Goal: Ask a question

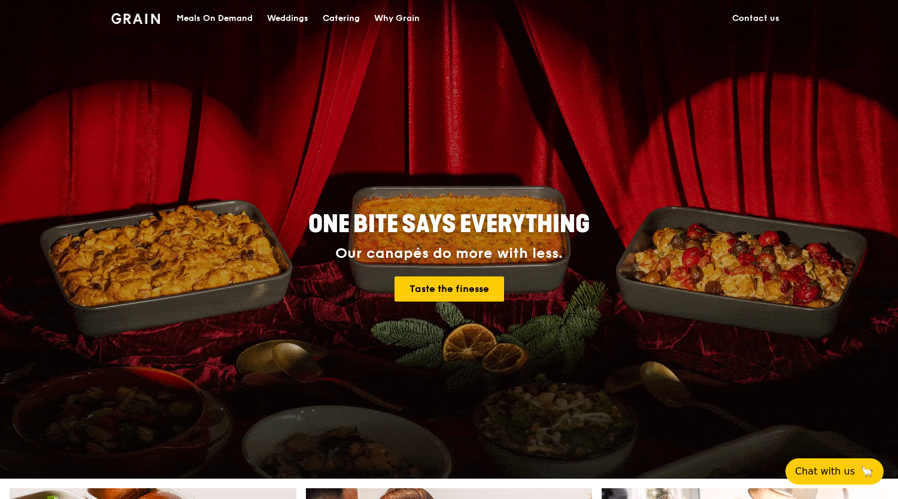
click at [218, 19] on div "Meals On Demand" at bounding box center [215, 19] width 76 height 36
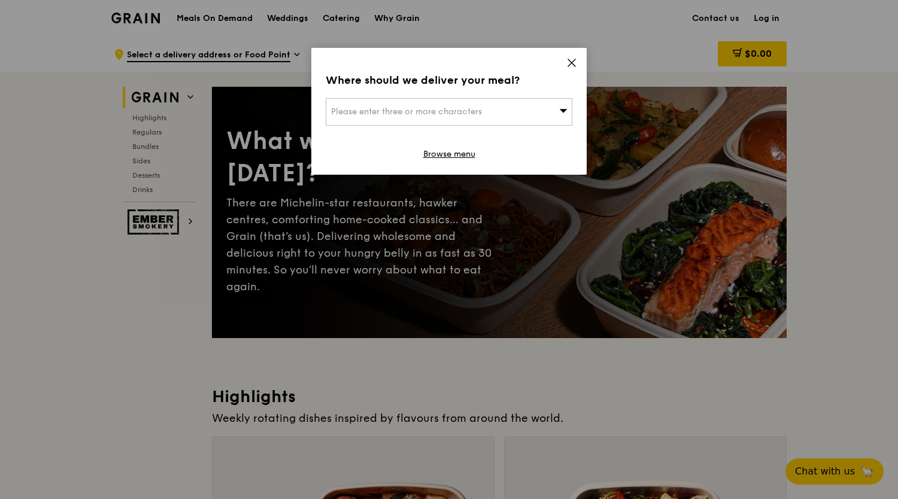
click at [561, 116] on span at bounding box center [563, 111] width 8 height 12
click at [561, 116] on input "search" at bounding box center [448, 112] width 245 height 26
click at [569, 57] on icon at bounding box center [571, 62] width 11 height 11
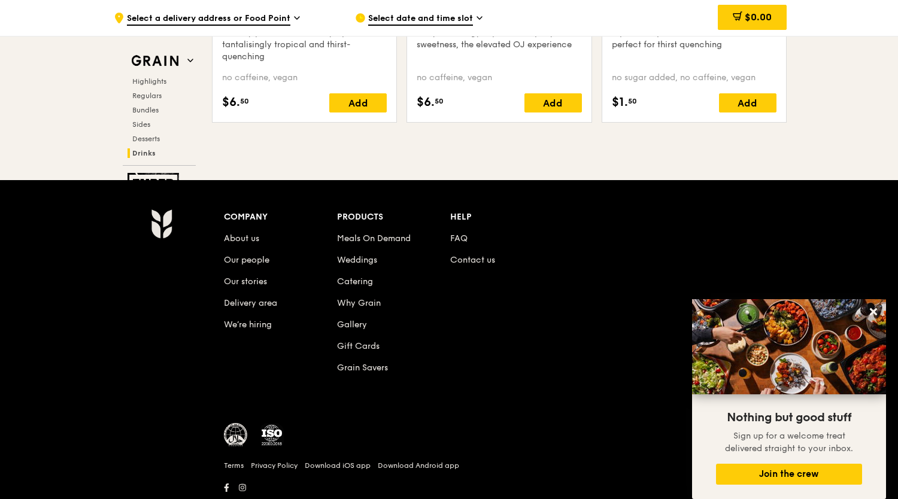
scroll to position [4981, 0]
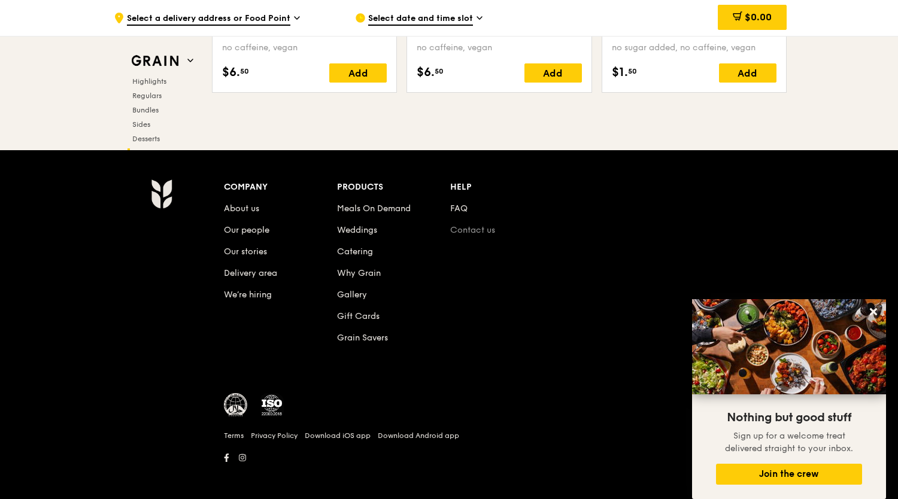
click at [469, 227] on link "Contact us" at bounding box center [472, 230] width 45 height 10
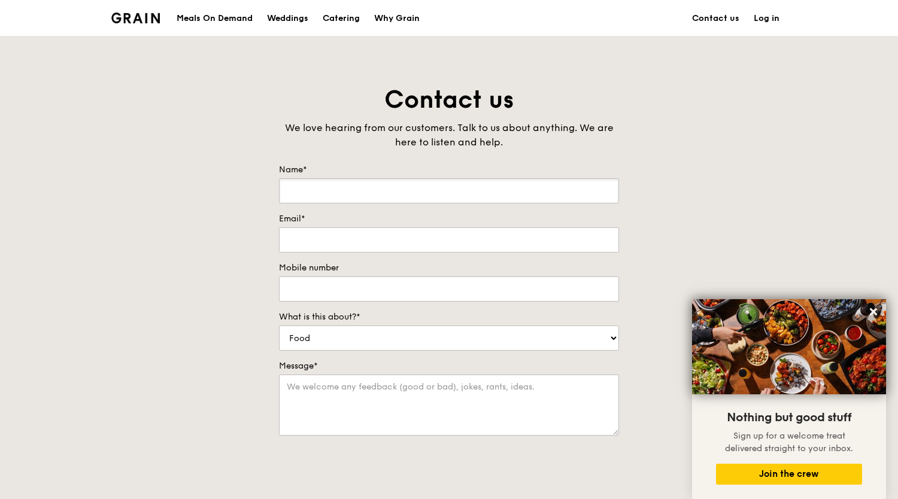
click at [467, 190] on input "Name*" at bounding box center [449, 190] width 340 height 25
click at [289, 187] on input "[PERSON_NAME]" at bounding box center [449, 190] width 340 height 25
type input "[PERSON_NAME]"
click at [348, 235] on input "Email*" at bounding box center [449, 239] width 340 height 25
type input "[PERSON_NAME][EMAIL_ADDRESS][DOMAIN_NAME]"
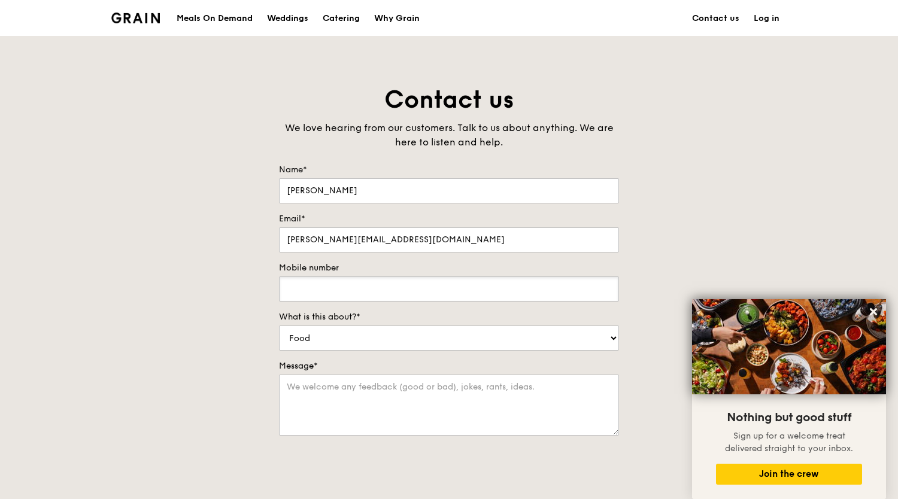
click at [511, 290] on input "Mobile number" at bounding box center [449, 288] width 340 height 25
type input "98342879"
click at [588, 338] on select "Food Service Billing/Payment Catering Others" at bounding box center [449, 338] width 340 height 25
click at [279, 326] on select "Food Service Billing/Payment Catering Others" at bounding box center [449, 338] width 340 height 25
click at [490, 388] on textarea "Message*" at bounding box center [449, 405] width 340 height 61
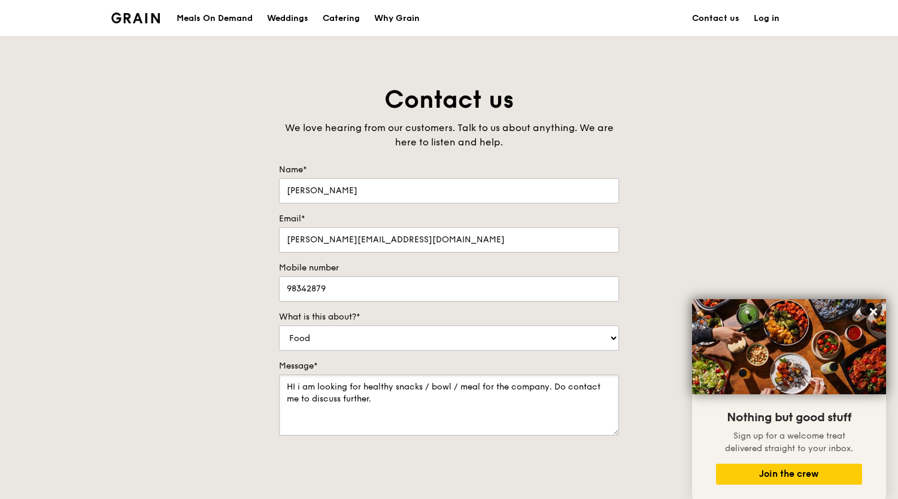
type textarea "HI i am looking for healthy snacks / bowl / meal for the company. Do contact me…"
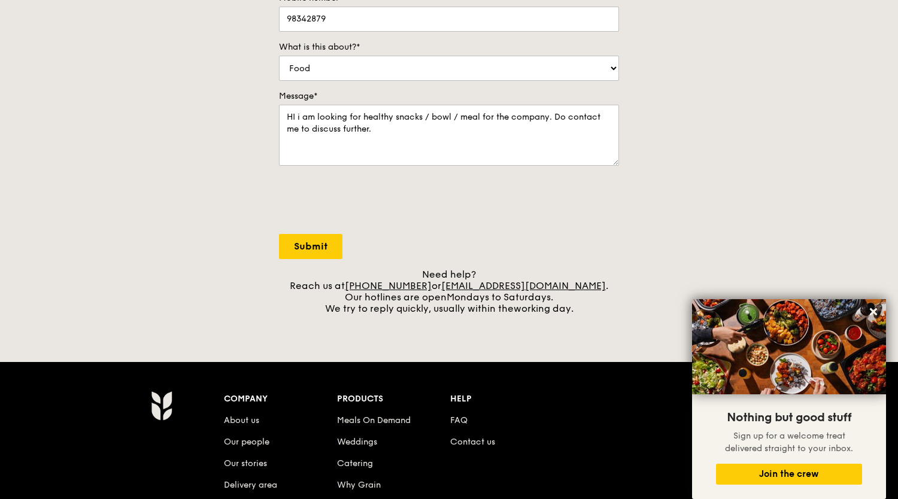
scroll to position [299, 0]
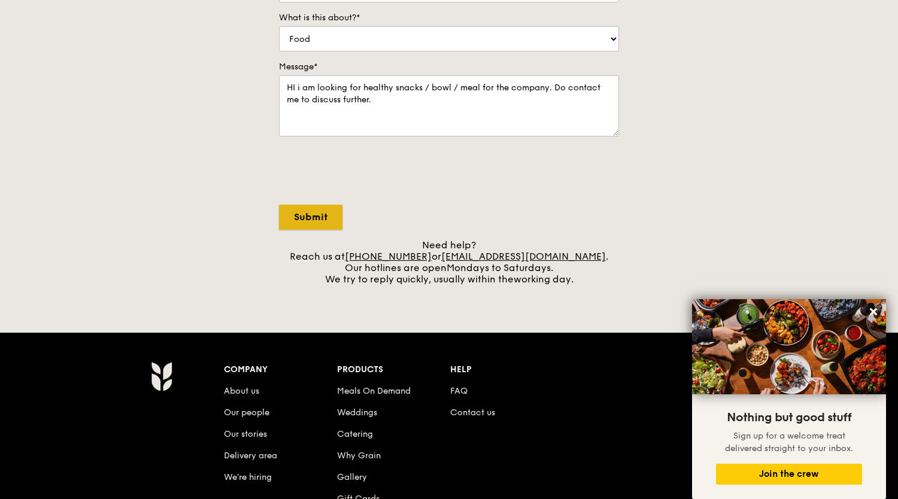
click at [311, 210] on input "Submit" at bounding box center [310, 217] width 63 height 25
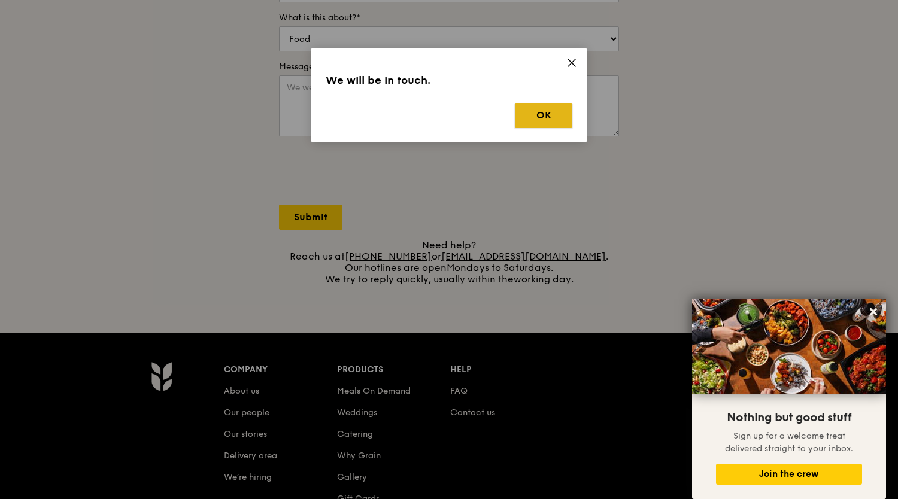
click at [545, 117] on button "OK" at bounding box center [543, 115] width 57 height 25
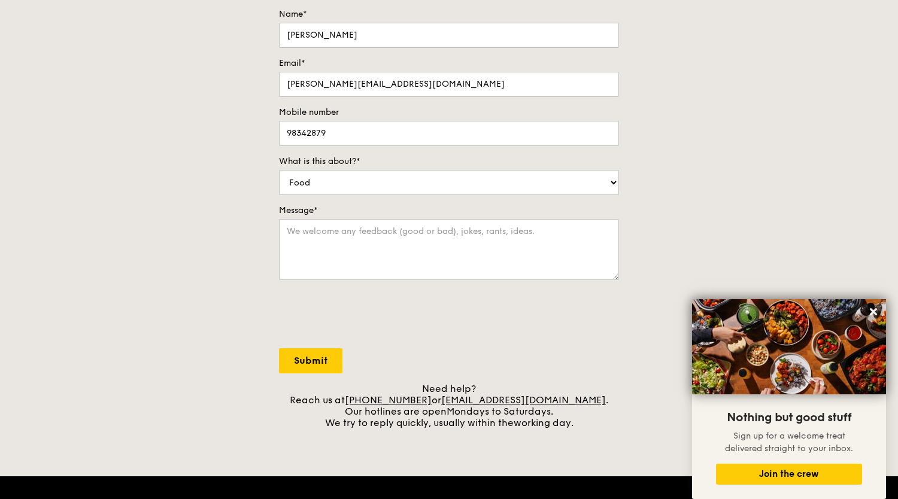
scroll to position [0, 0]
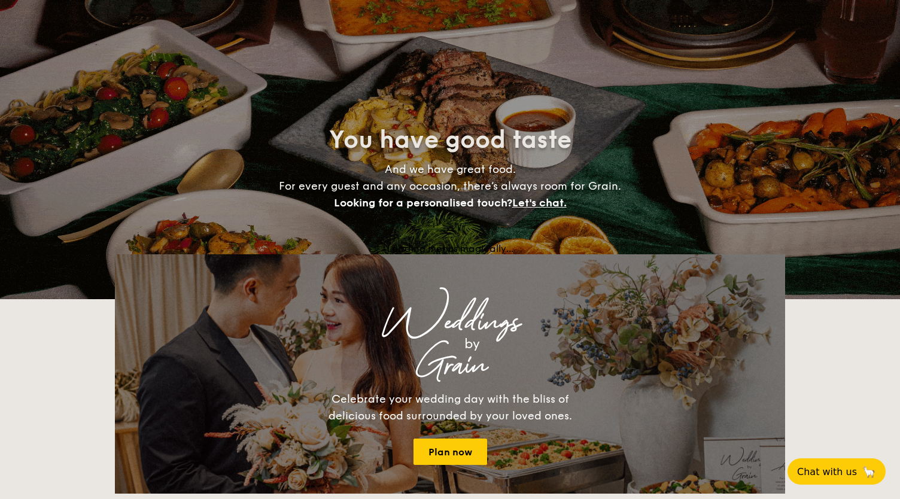
select select
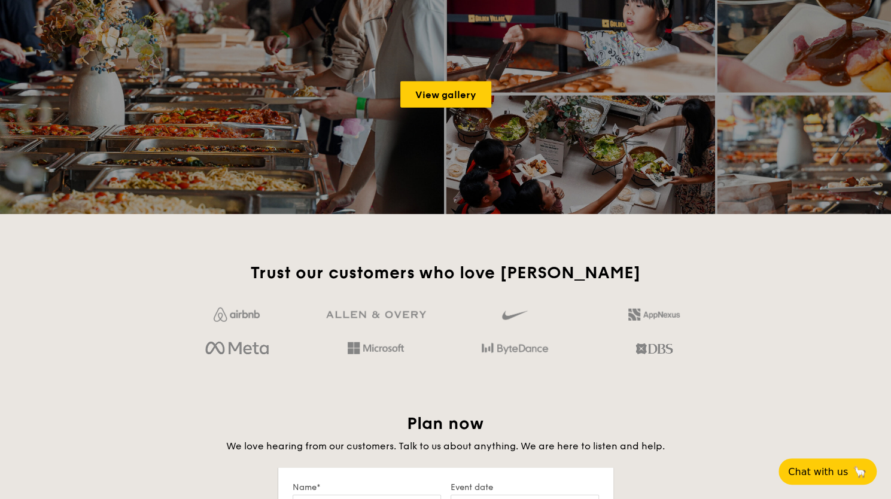
scroll to position [1676, 0]
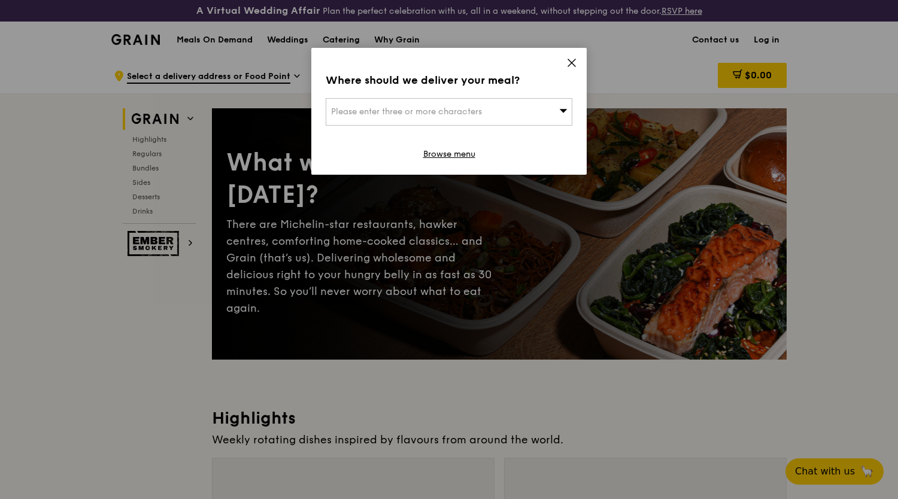
click at [554, 111] on div "Please enter three or more characters" at bounding box center [449, 112] width 247 height 28
click at [529, 109] on input "search" at bounding box center [448, 112] width 245 height 26
type input "319579"
type input "vinod.nambiar@inmarsat.com"
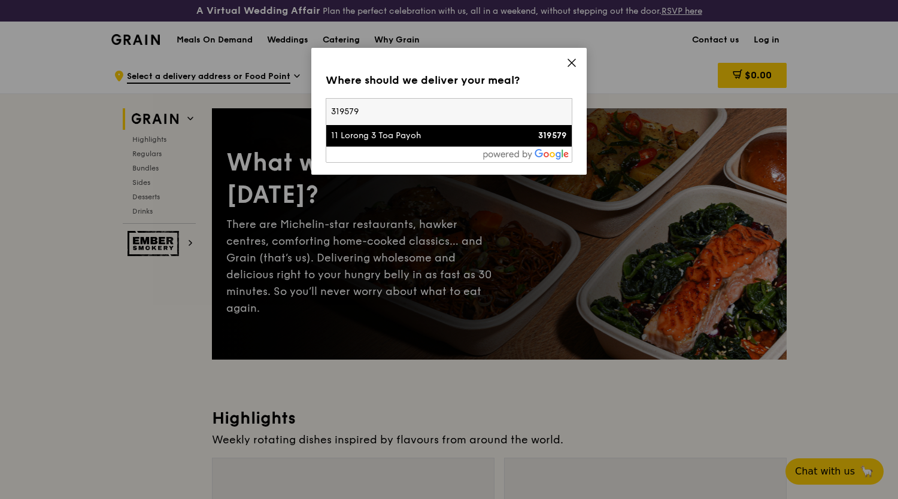
click at [472, 135] on div "11 Lorong 3 Toa Payoh" at bounding box center [419, 136] width 177 height 12
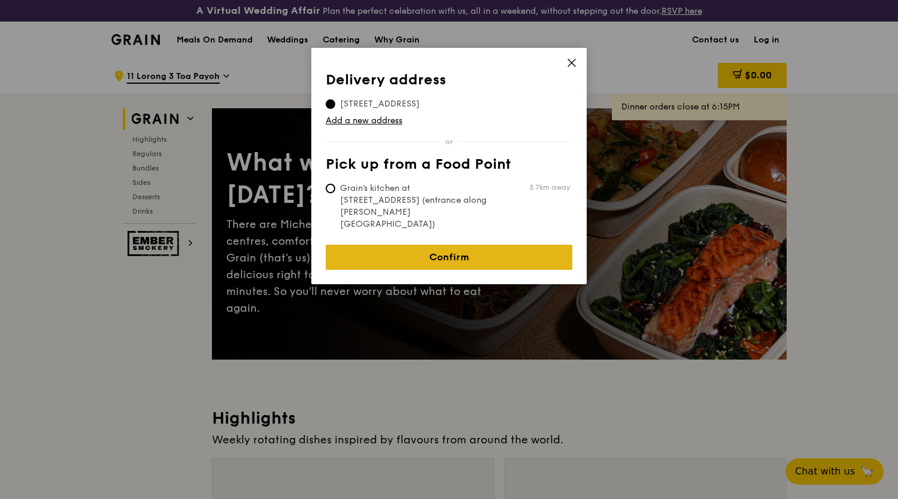
click at [456, 245] on link "Confirm" at bounding box center [449, 257] width 247 height 25
